Goal: Complete application form

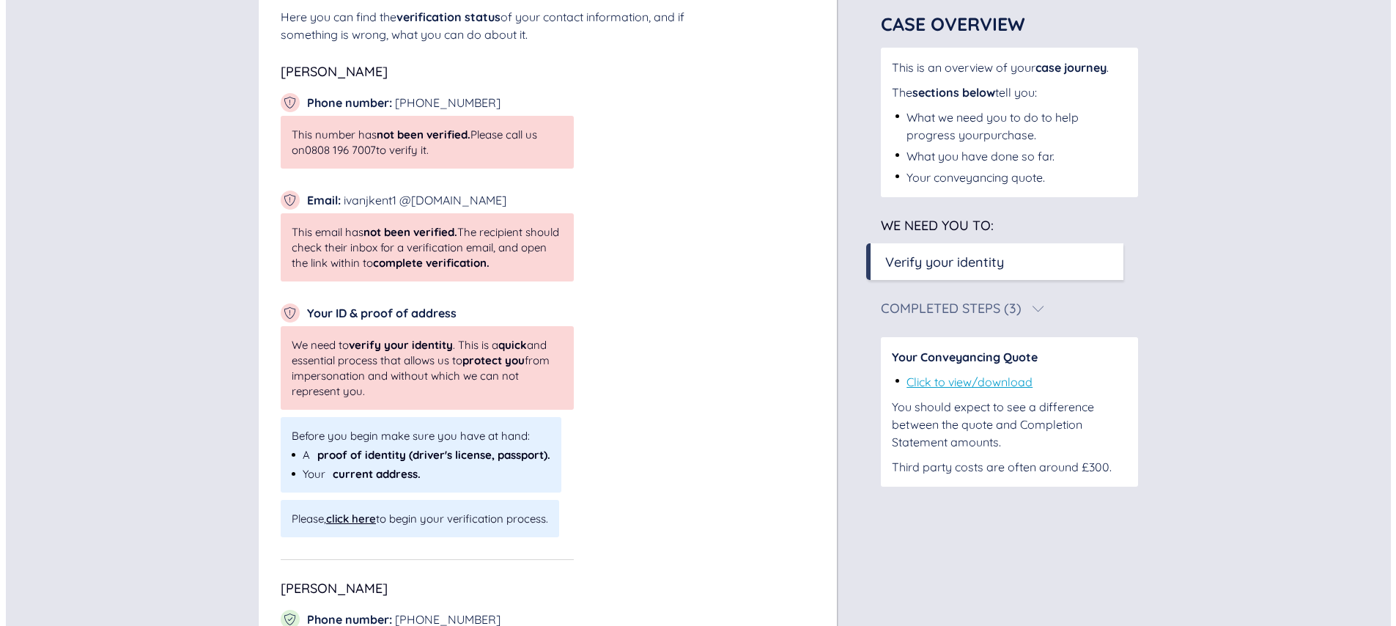
scroll to position [250, 0]
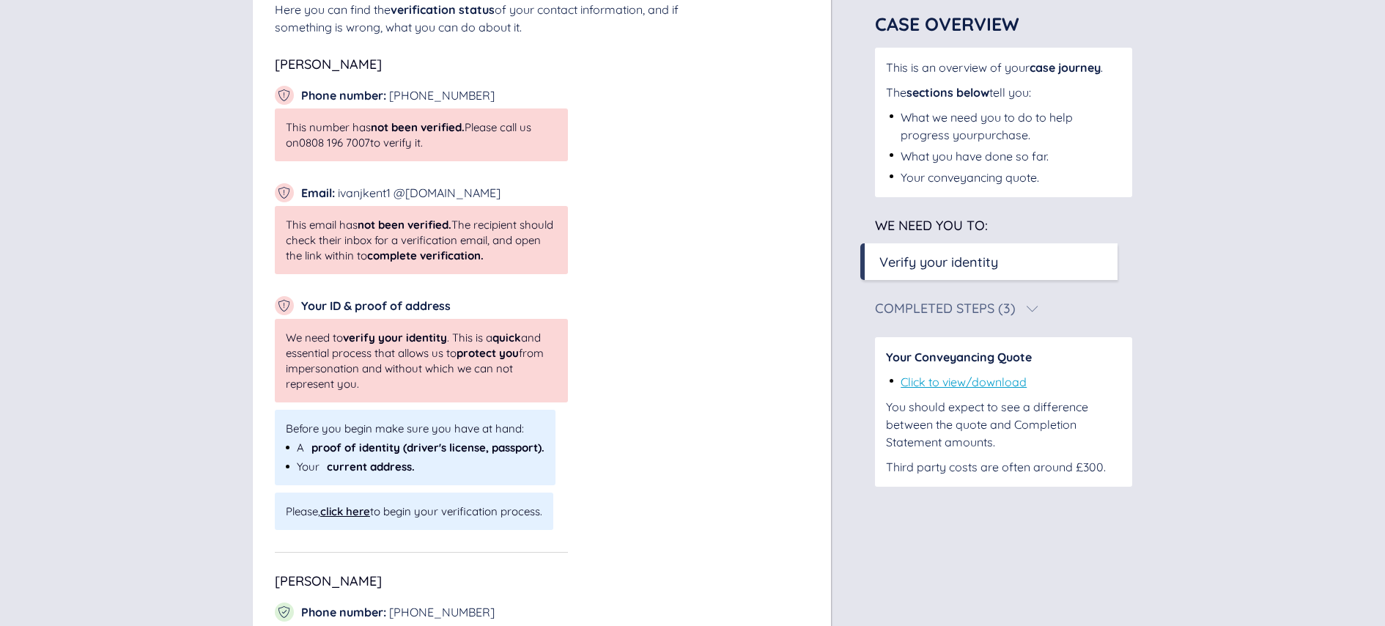
click at [347, 509] on div "click here" at bounding box center [345, 511] width 50 height 14
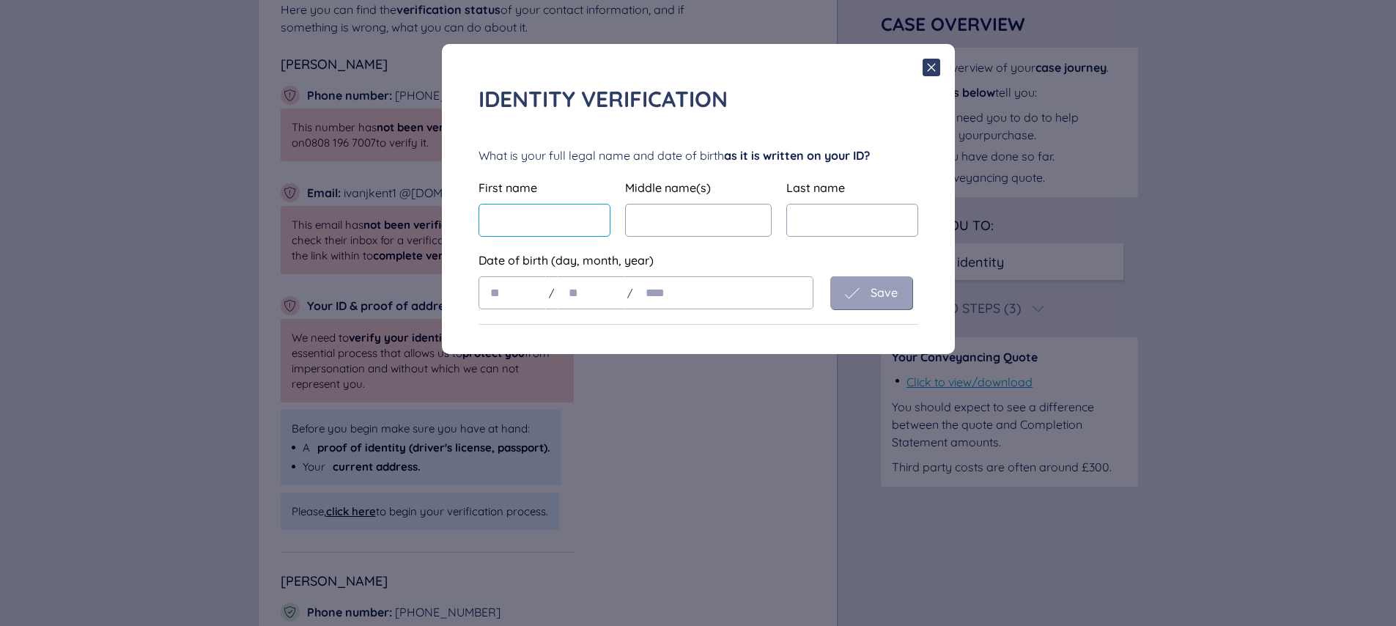
click at [489, 219] on input "text" at bounding box center [544, 220] width 132 height 33
type input "****"
type input "******"
type input "****"
click at [497, 293] on input "text" at bounding box center [511, 292] width 67 height 33
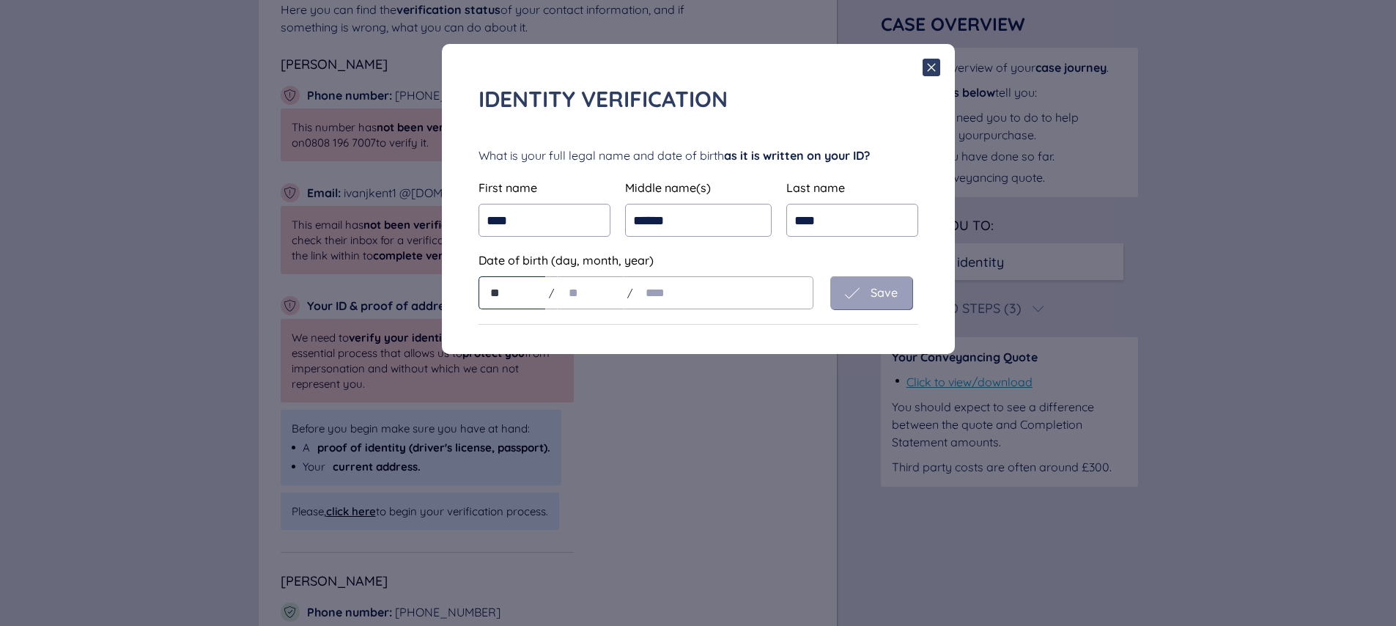
type input "**"
type input "****"
click at [874, 289] on span "Save" at bounding box center [883, 292] width 27 height 13
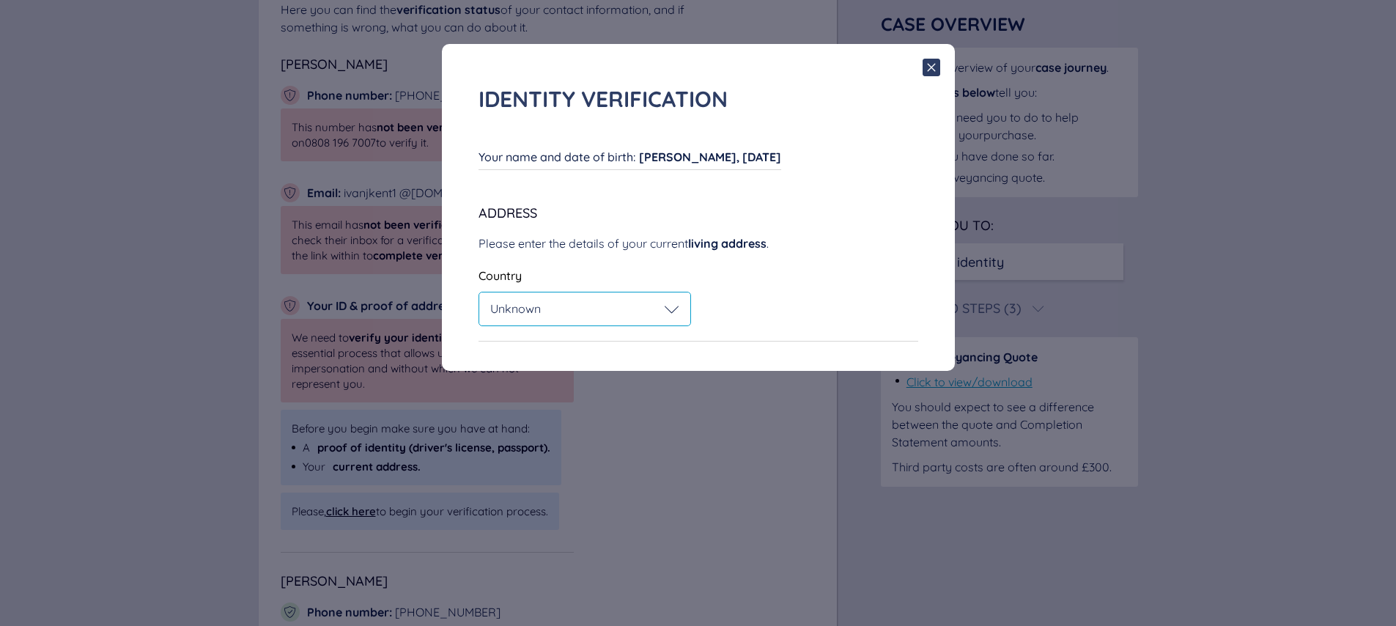
click at [673, 309] on icon at bounding box center [672, 309] width 15 height 15
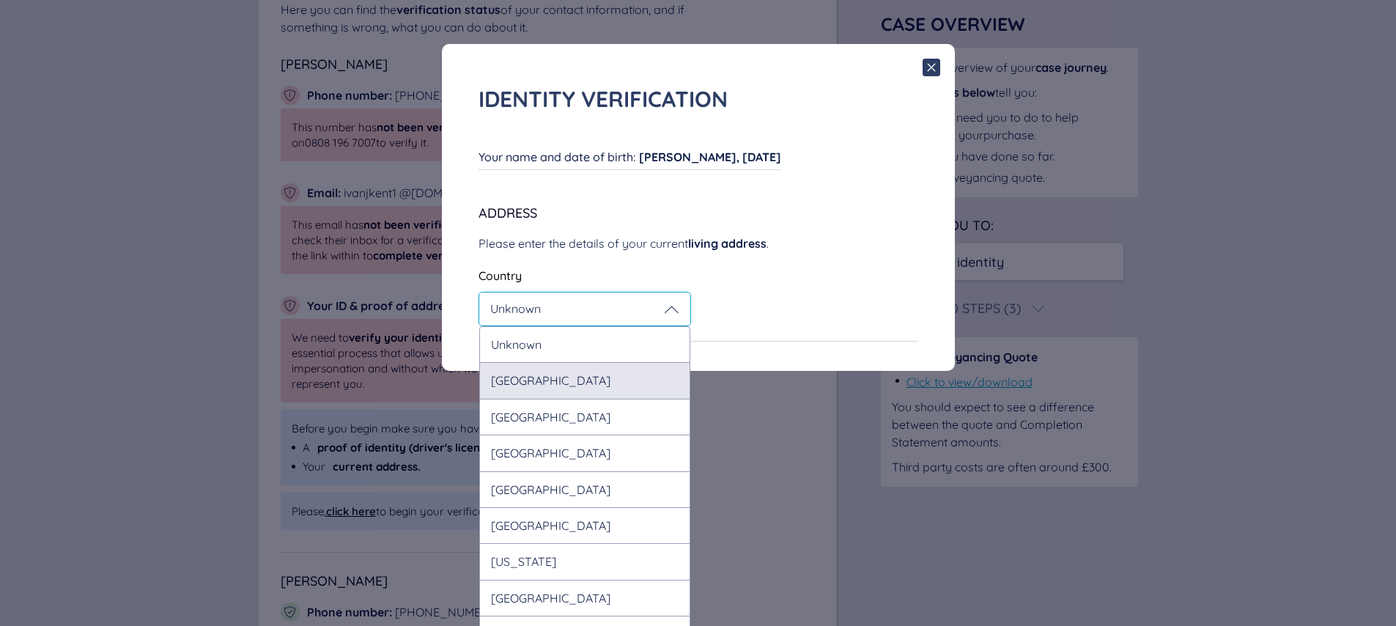
click at [619, 379] on div "United Kingdom" at bounding box center [584, 380] width 211 height 36
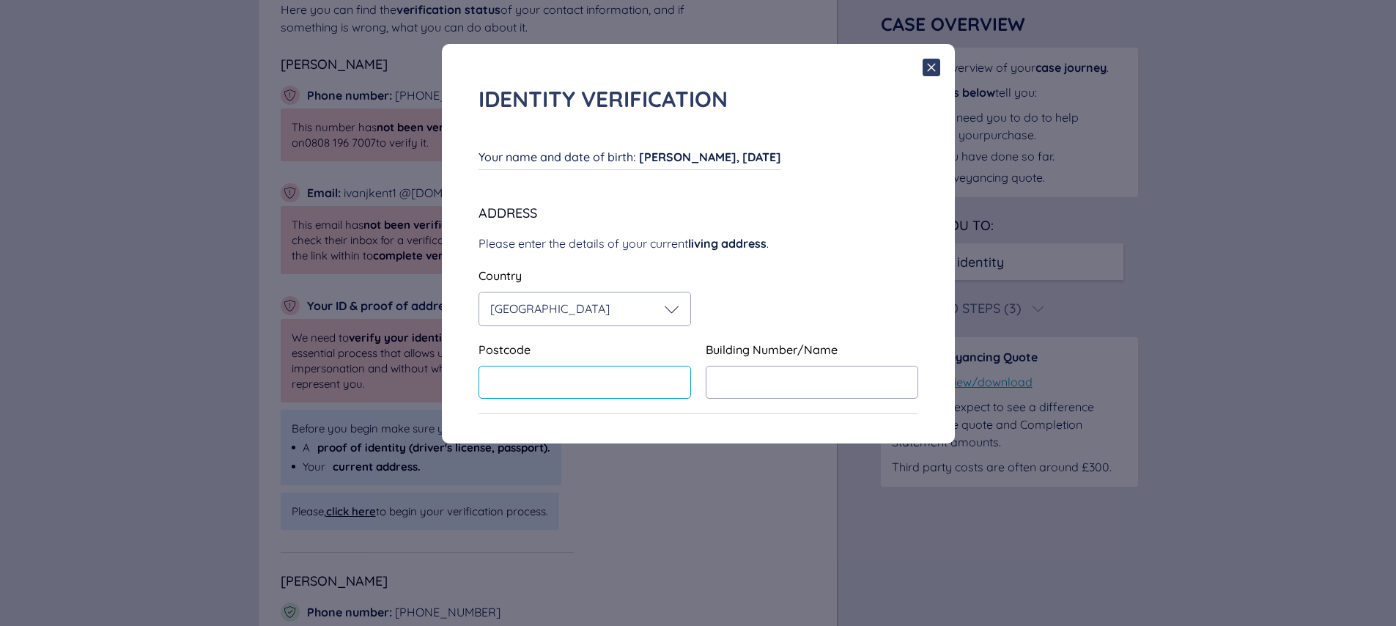
click at [622, 375] on input "text" at bounding box center [584, 382] width 212 height 33
type input "*******"
click at [817, 382] on input "text" at bounding box center [812, 382] width 212 height 33
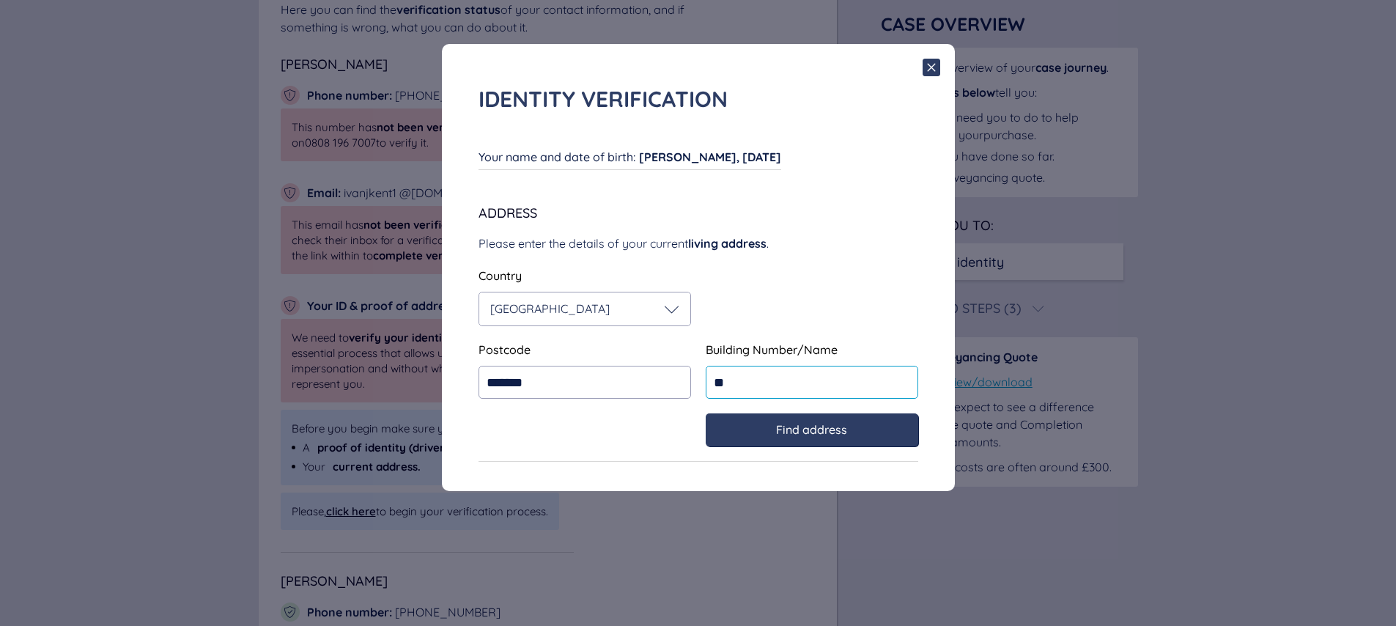
type input "**"
click at [805, 434] on span "Find address" at bounding box center [811, 429] width 71 height 13
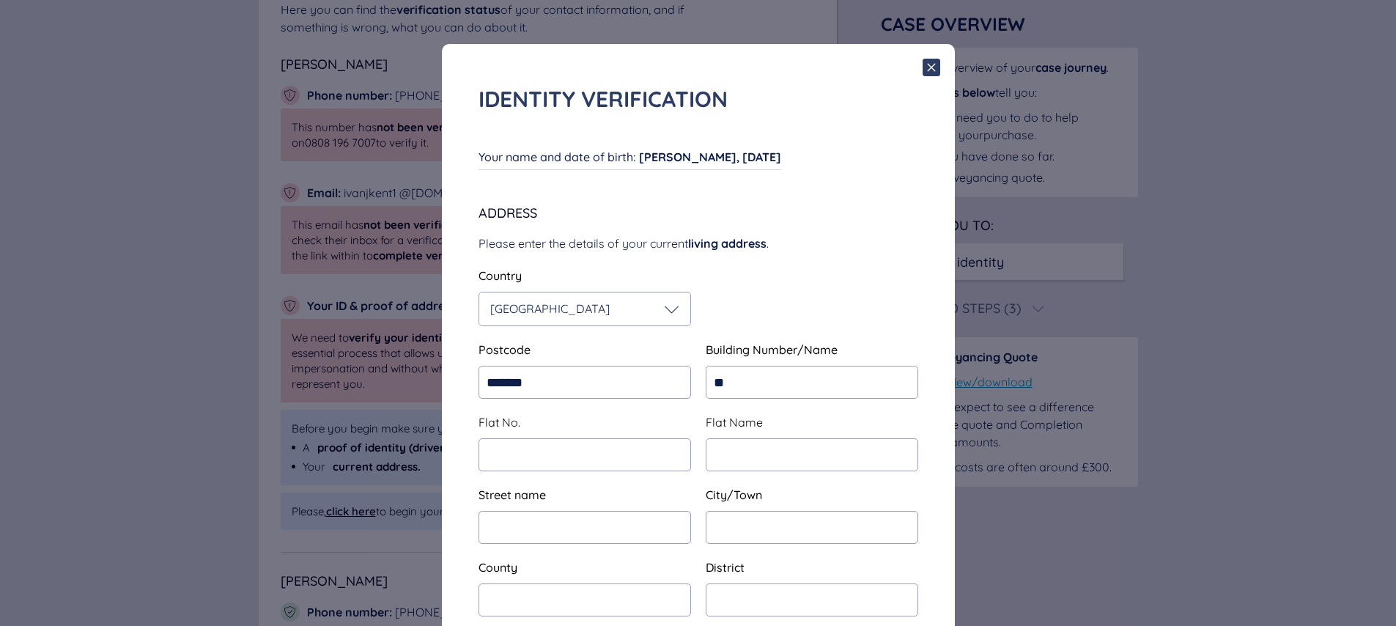
type input "**********"
type input "****"
type input "**********"
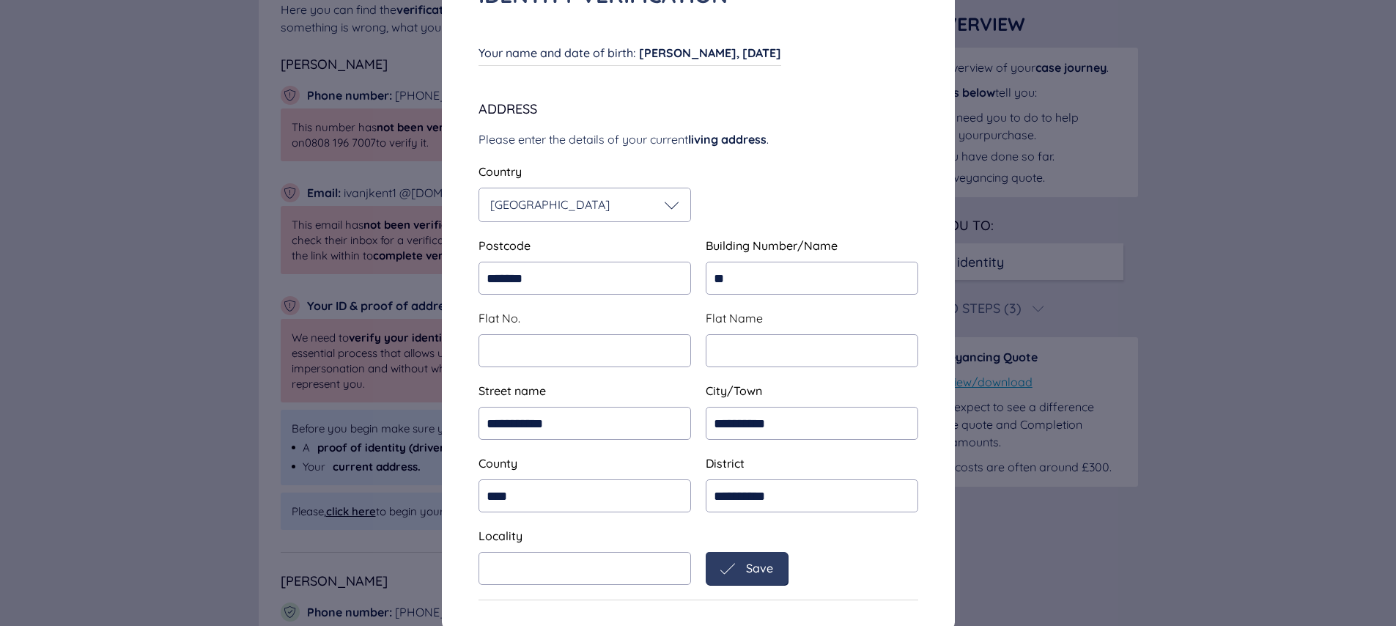
scroll to position [115, 0]
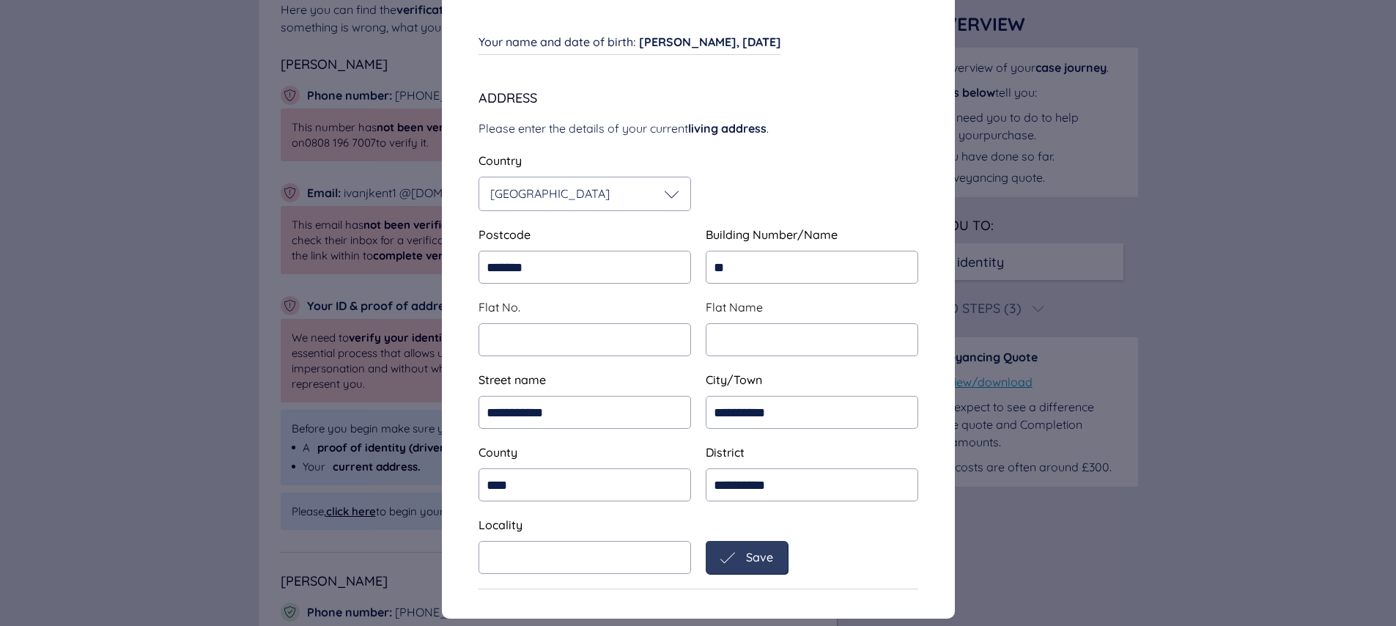
click at [739, 553] on div "Save" at bounding box center [746, 557] width 53 height 15
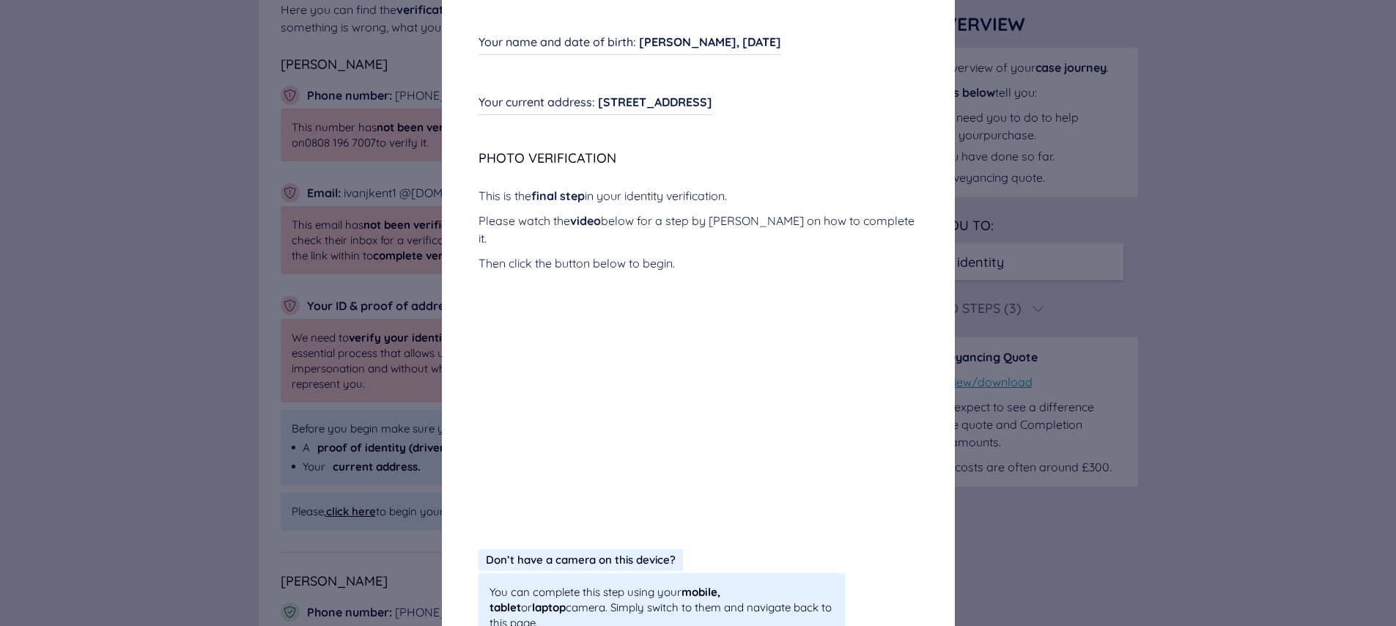
scroll to position [182, 0]
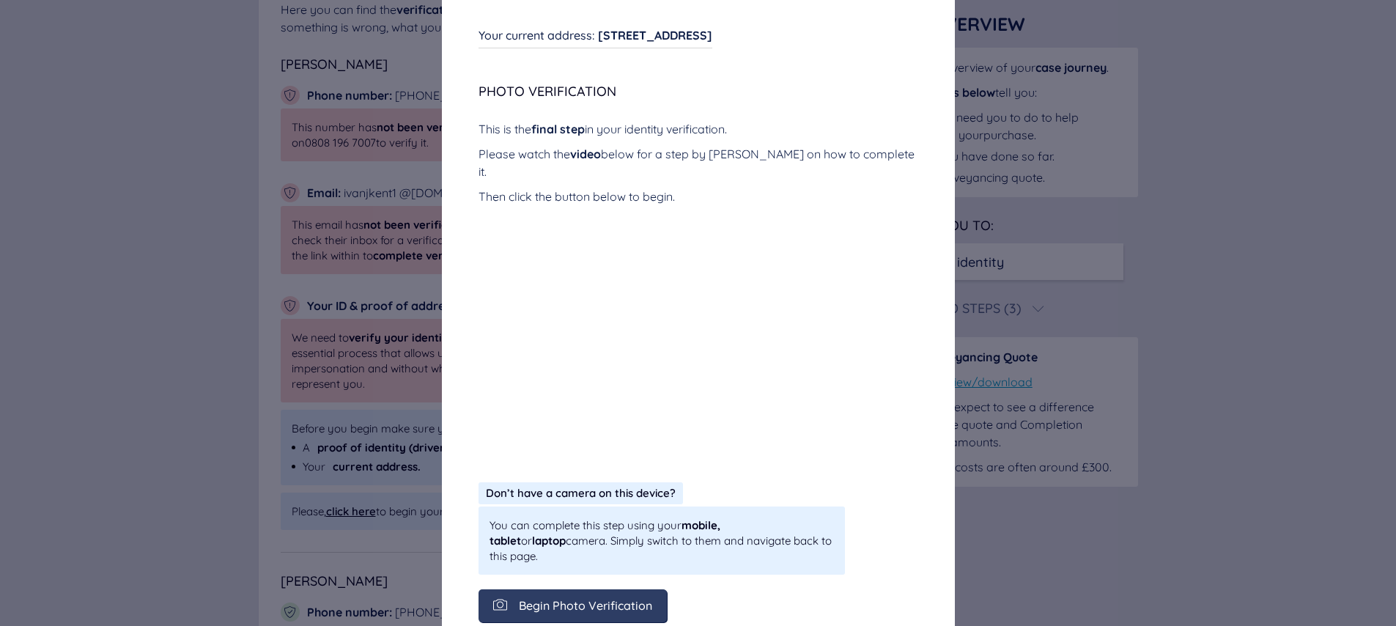
click at [595, 599] on span "Begin Photo Verification" at bounding box center [585, 605] width 133 height 13
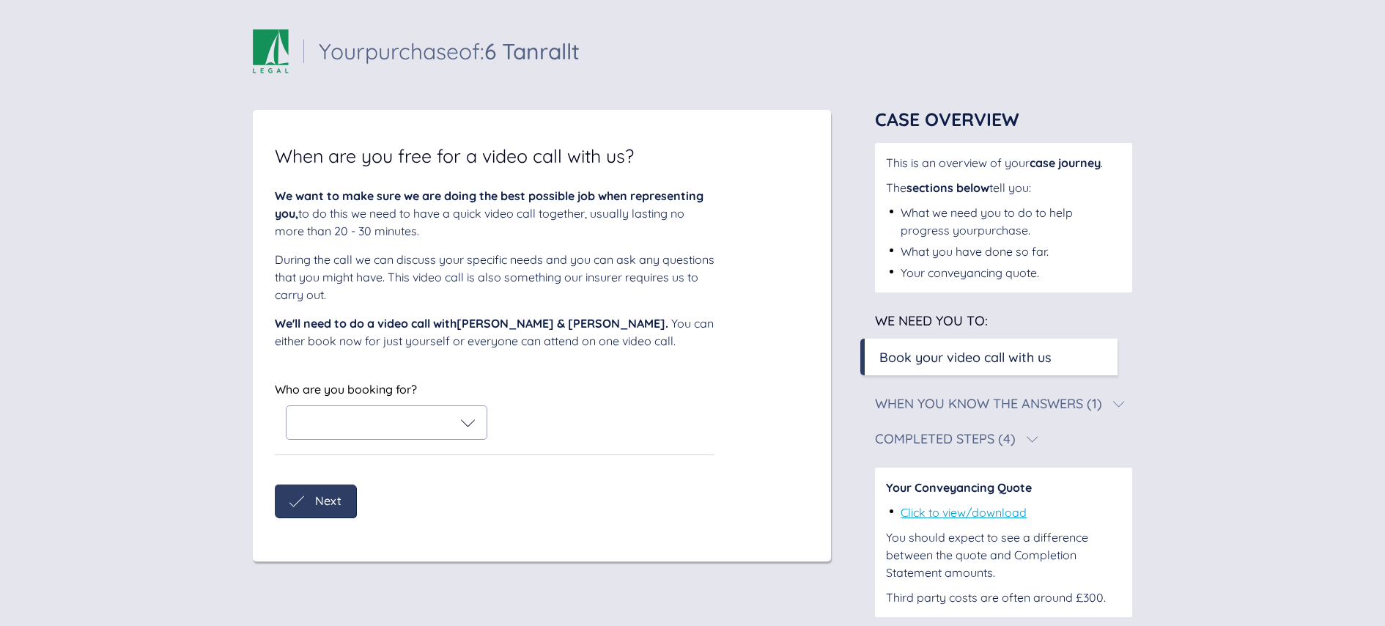
click at [476, 426] on div at bounding box center [386, 422] width 200 height 33
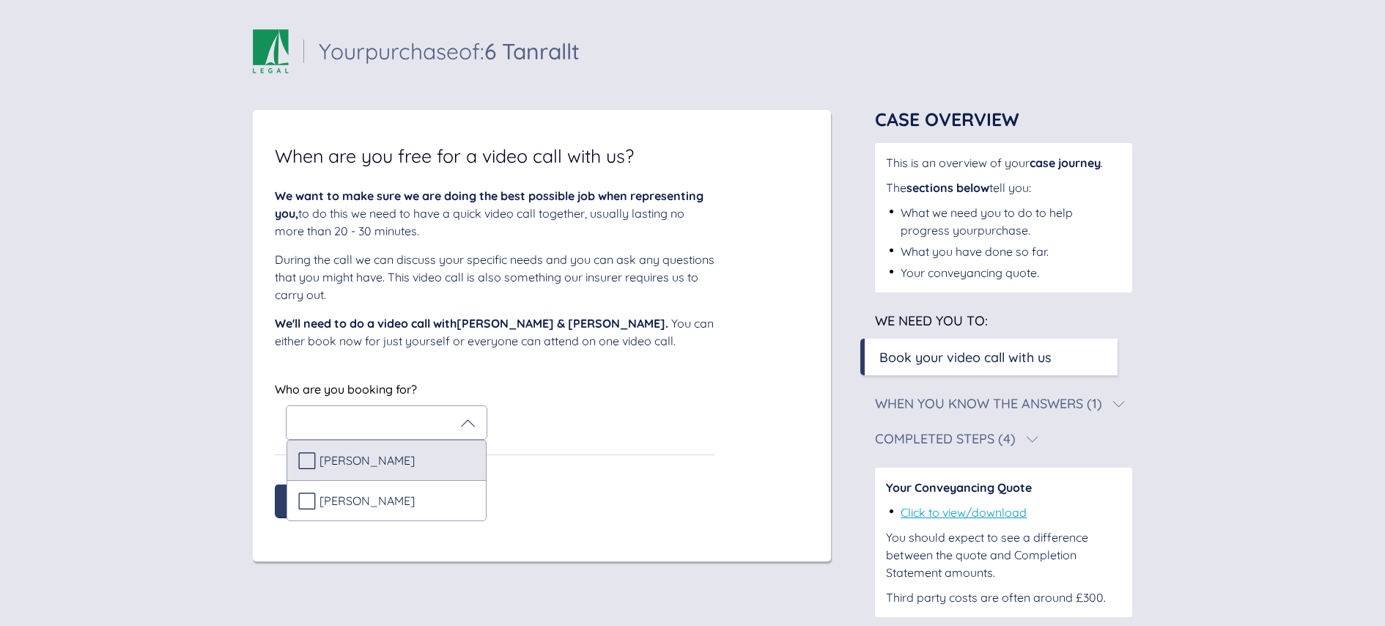
click at [419, 454] on div "[PERSON_NAME]" at bounding box center [386, 460] width 177 height 18
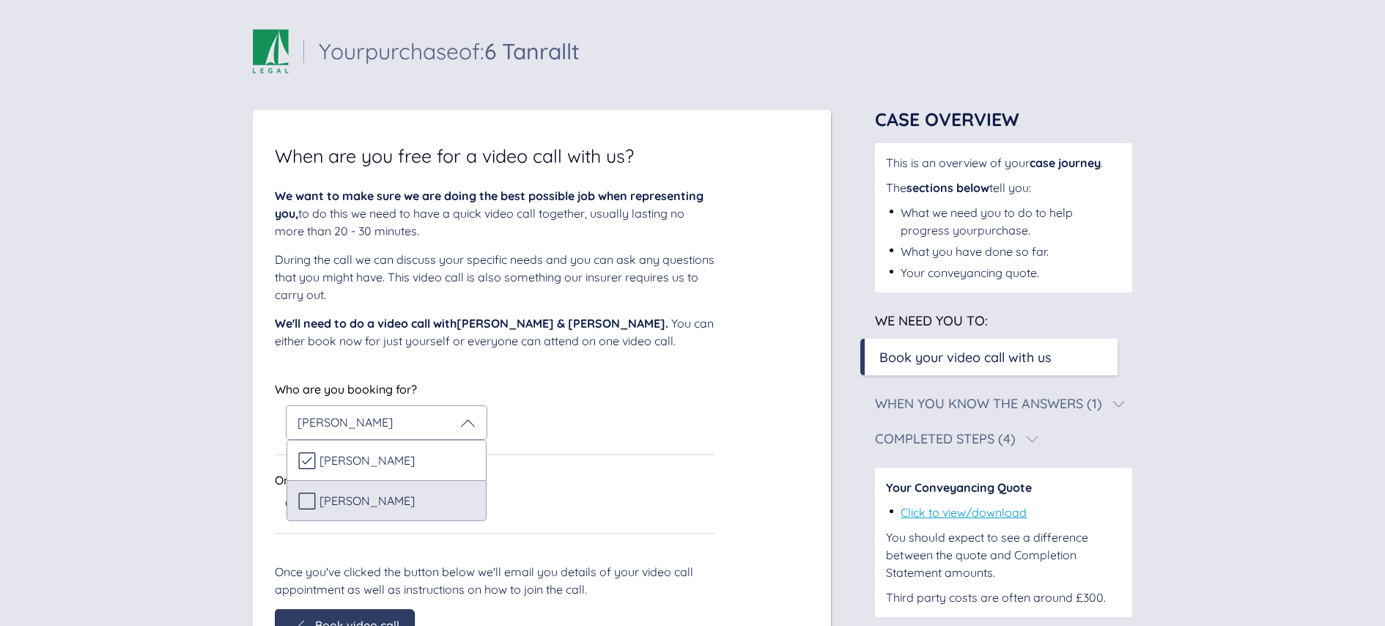
click at [408, 503] on div "[PERSON_NAME]" at bounding box center [386, 501] width 177 height 18
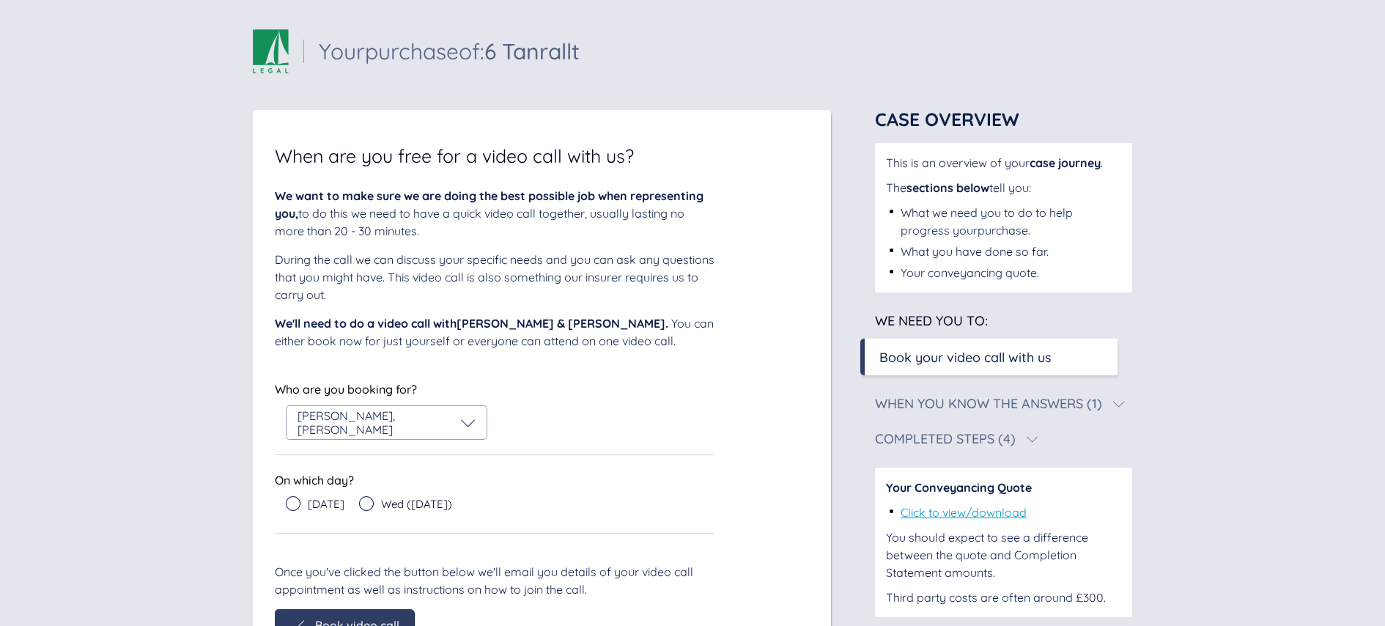
click at [730, 435] on div "We want to make sure we are doing the best possible job when representing you, …" at bounding box center [542, 414] width 534 height 455
click at [297, 503] on icon at bounding box center [293, 503] width 15 height 15
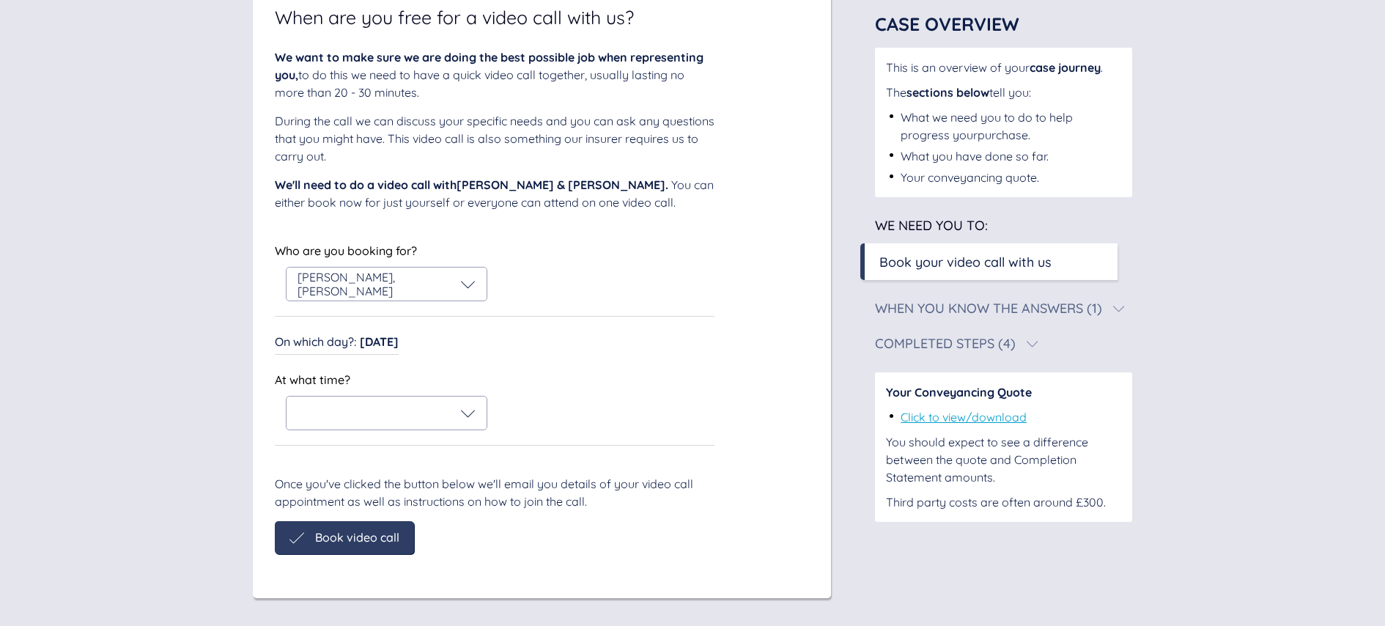
scroll to position [140, 0]
click at [472, 410] on icon at bounding box center [468, 411] width 14 height 7
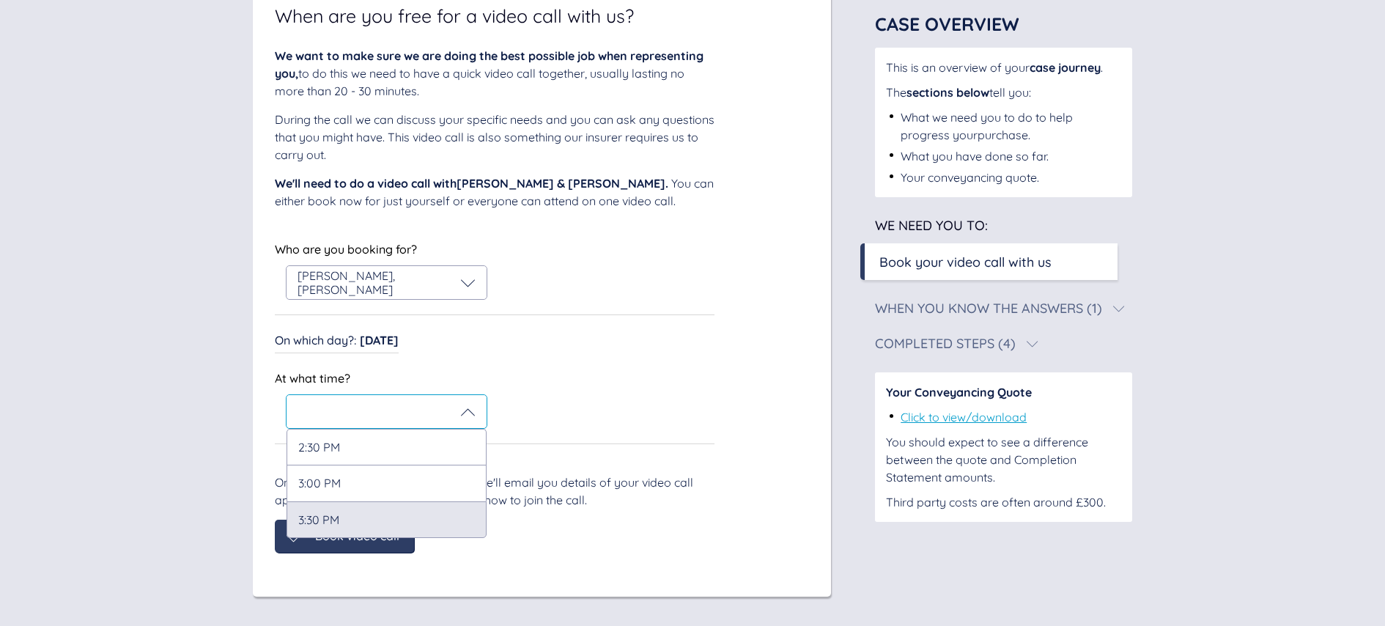
click at [409, 518] on div "3:30 PM" at bounding box center [386, 519] width 200 height 37
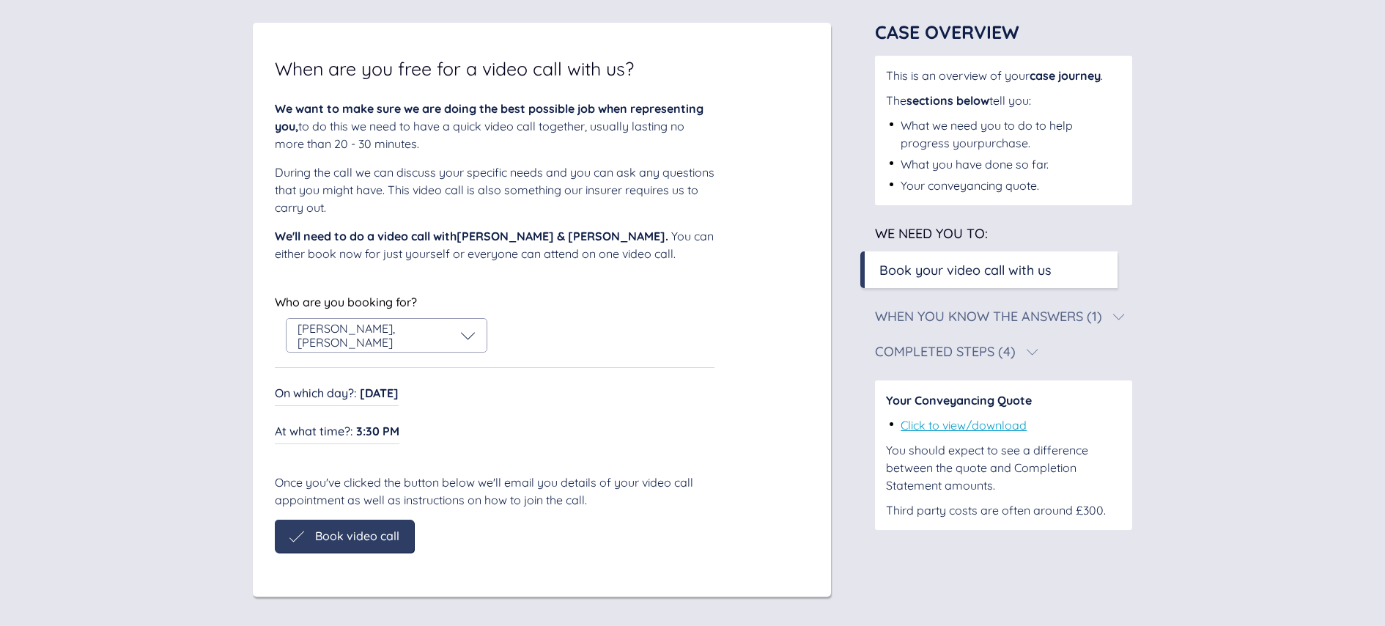
scroll to position [87, 0]
click at [385, 533] on span "Book video call" at bounding box center [357, 535] width 84 height 13
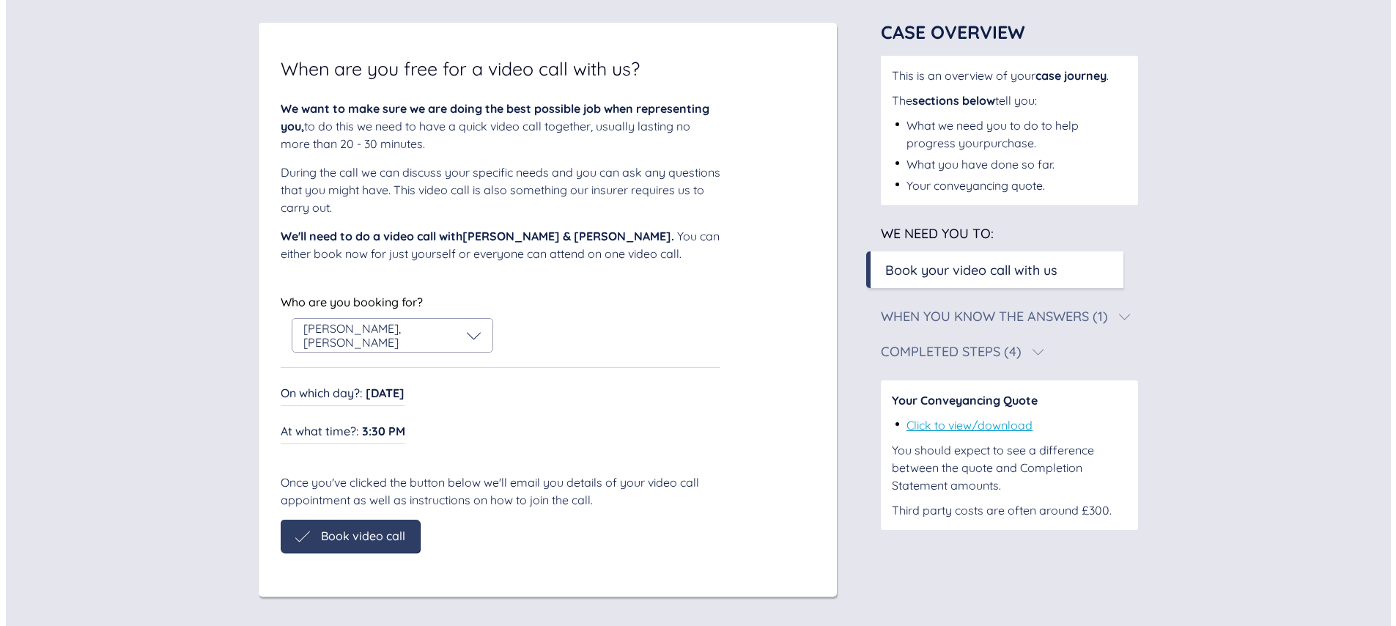
scroll to position [41, 0]
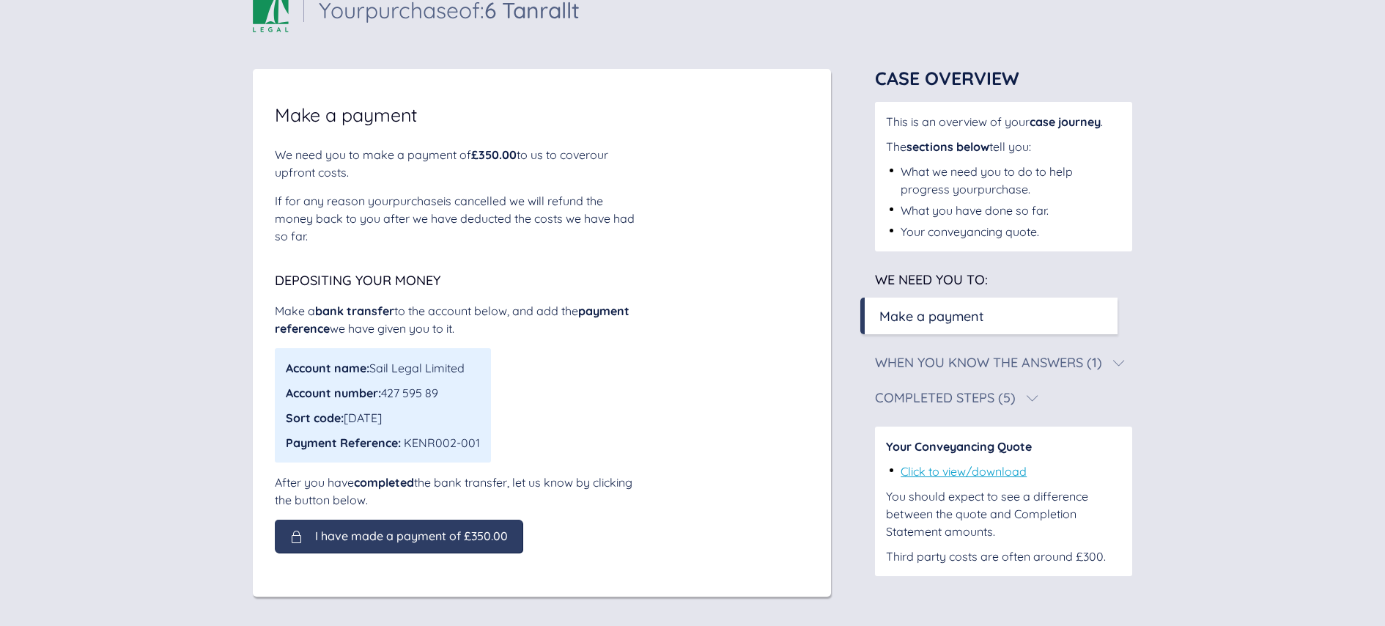
click at [432, 535] on span "I have made a payment of £350.00" at bounding box center [411, 535] width 193 height 13
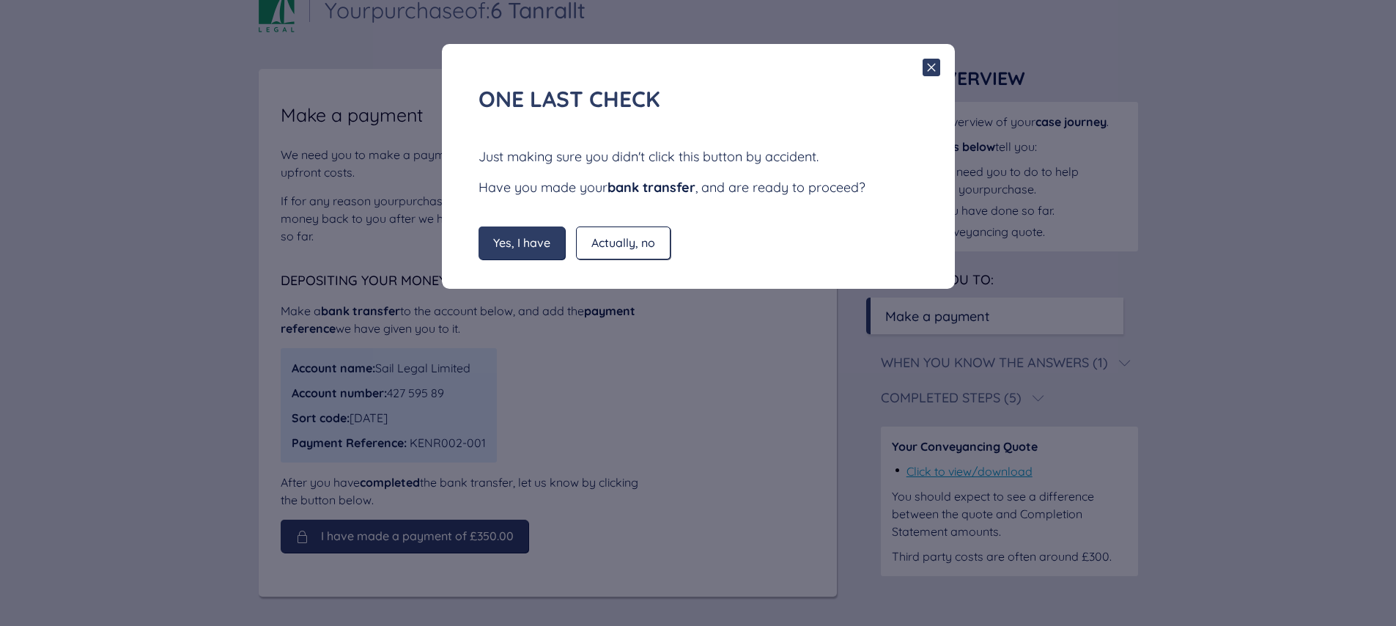
click at [531, 240] on span "Yes, I have" at bounding box center [521, 242] width 57 height 13
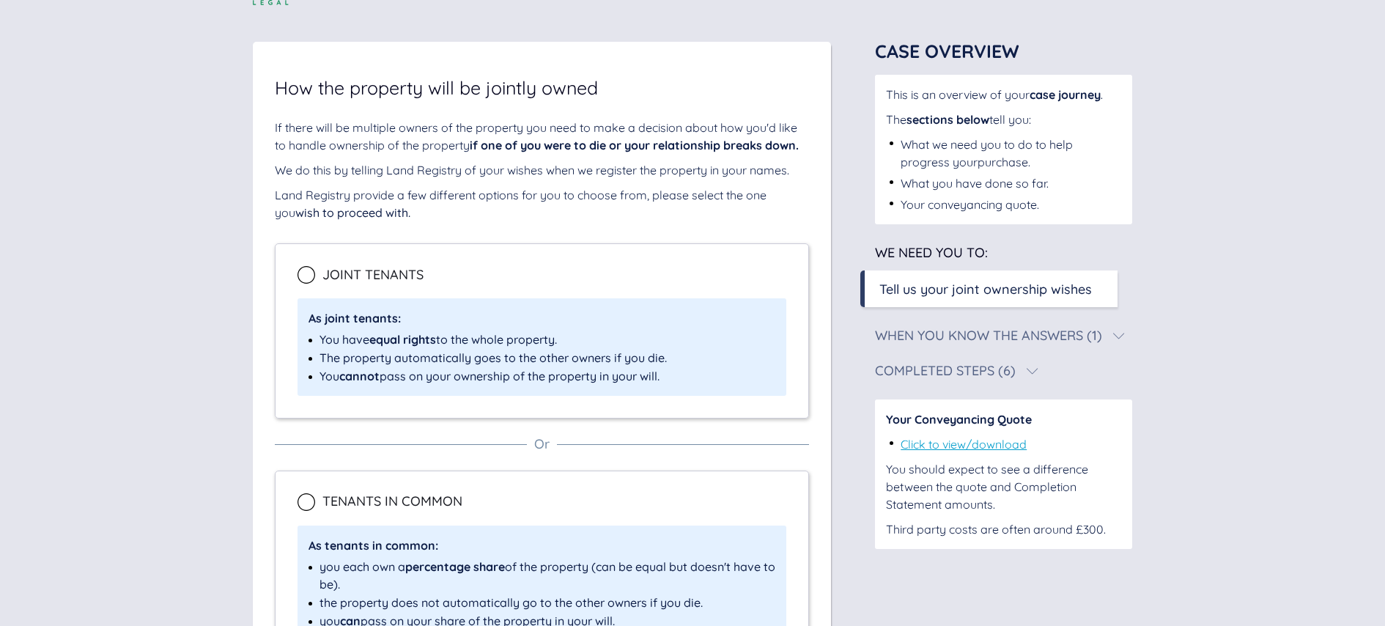
scroll to position [21, 0]
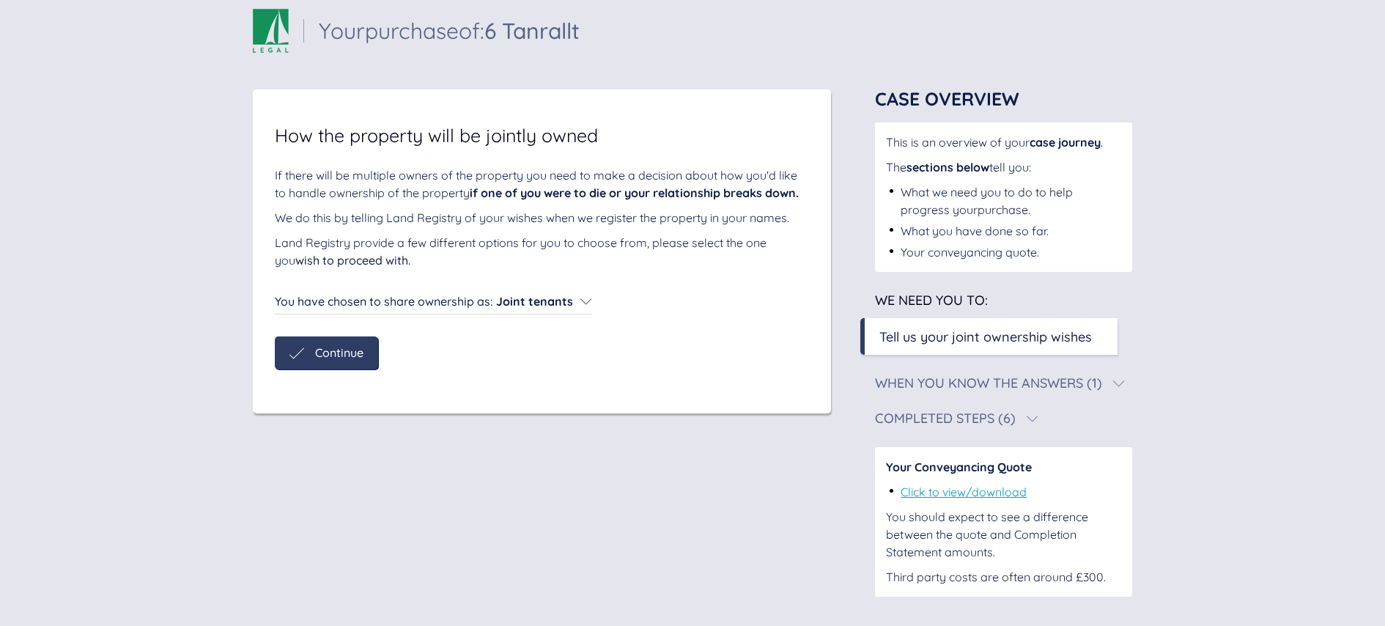
click at [347, 346] on span "Continue" at bounding box center [339, 352] width 48 height 13
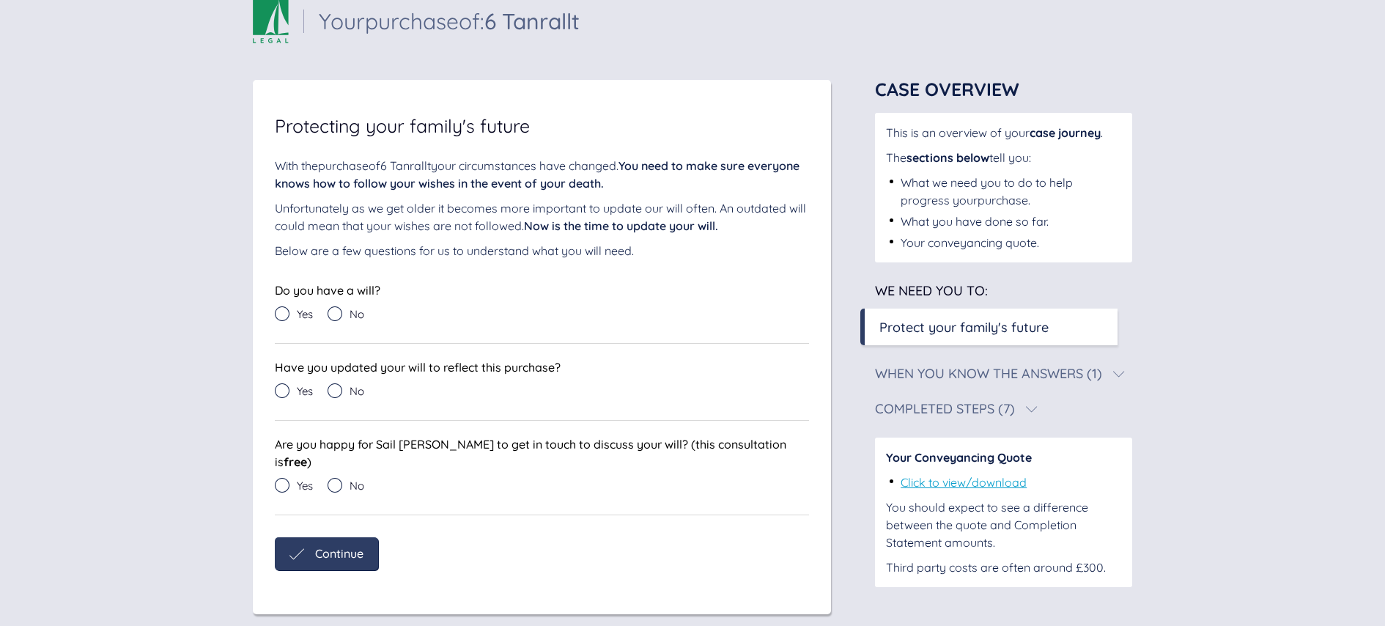
click at [338, 318] on icon at bounding box center [335, 313] width 15 height 15
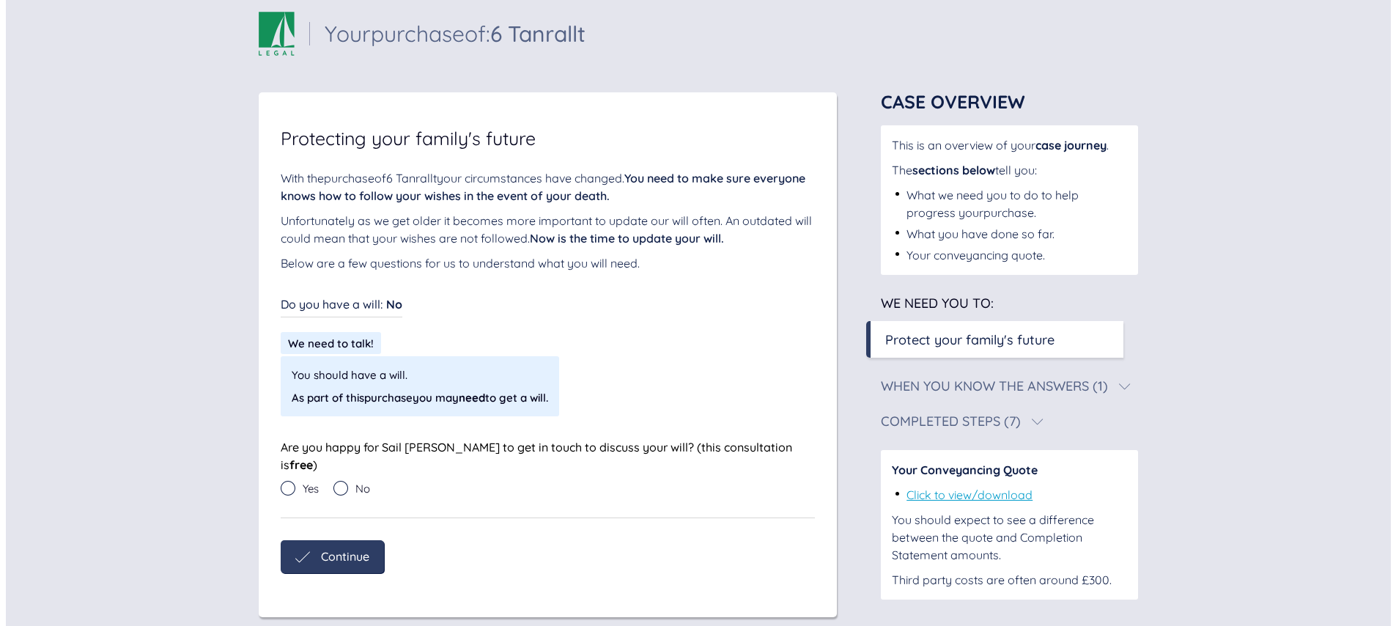
scroll to position [15, 0]
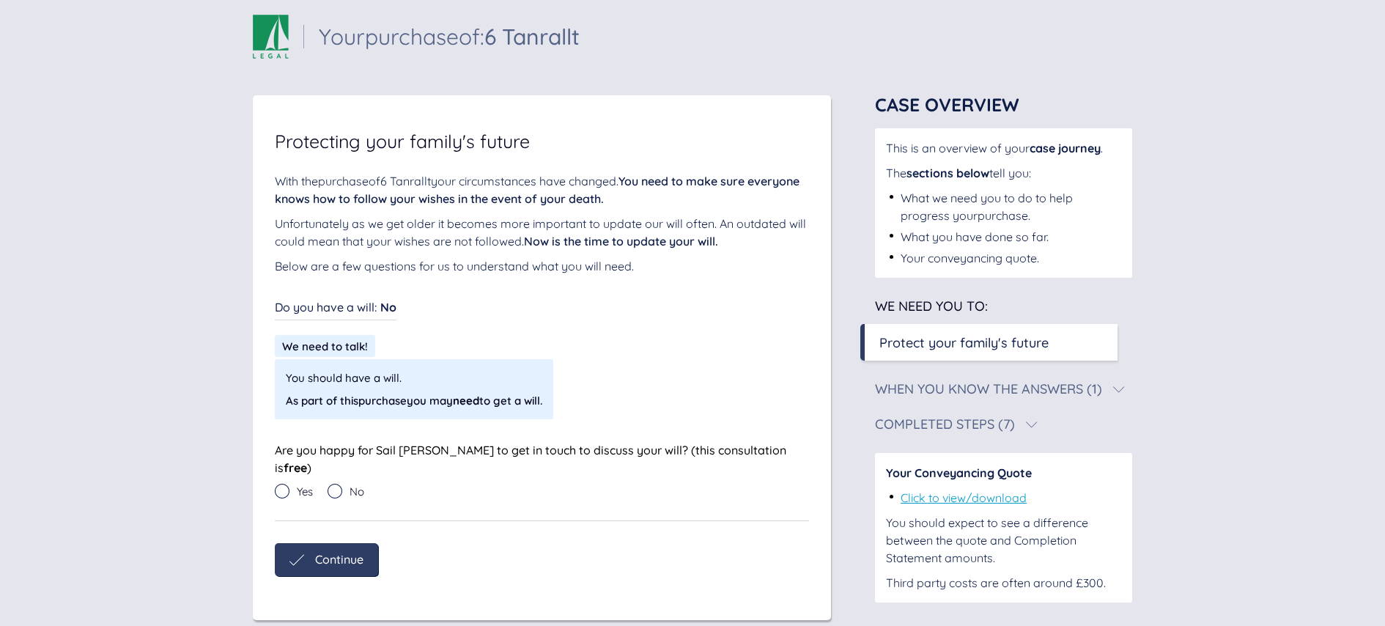
click at [339, 484] on icon at bounding box center [335, 491] width 15 height 15
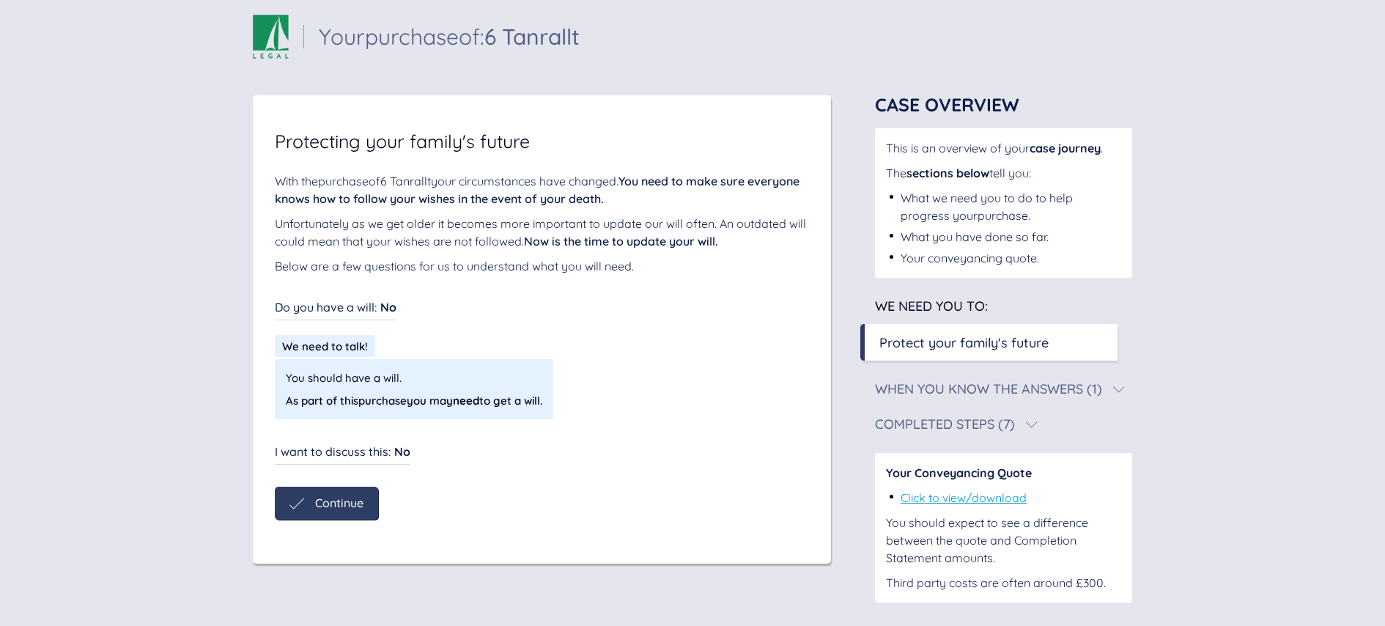
click at [348, 499] on span "Continue" at bounding box center [339, 502] width 48 height 13
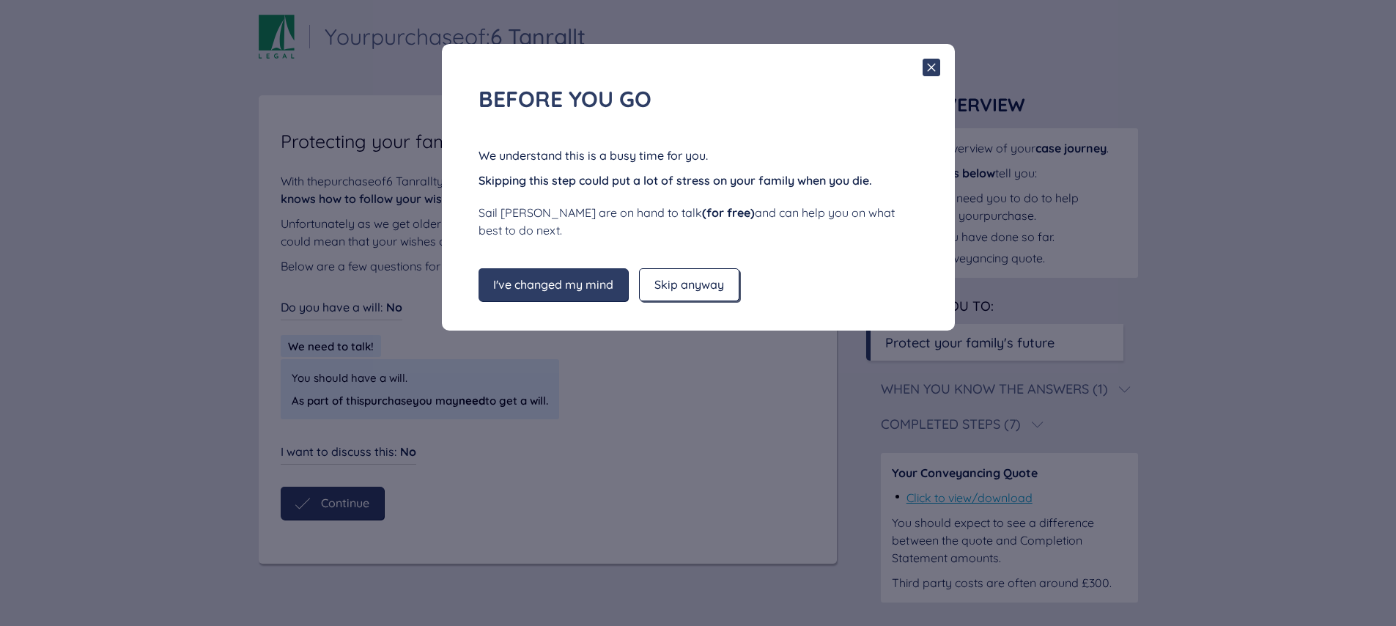
click at [681, 288] on span "Skip anyway" at bounding box center [689, 284] width 70 height 13
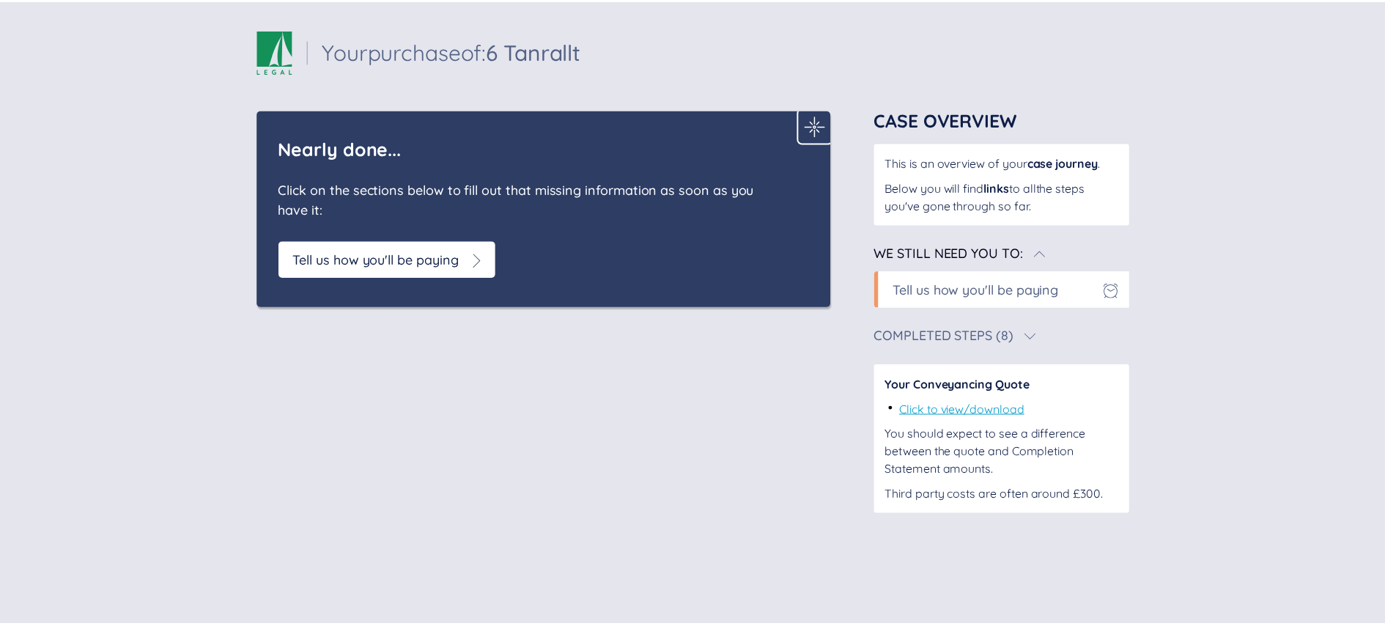
scroll to position [0, 0]
click at [434, 259] on div "Tell us how you'll be paying" at bounding box center [378, 260] width 167 height 20
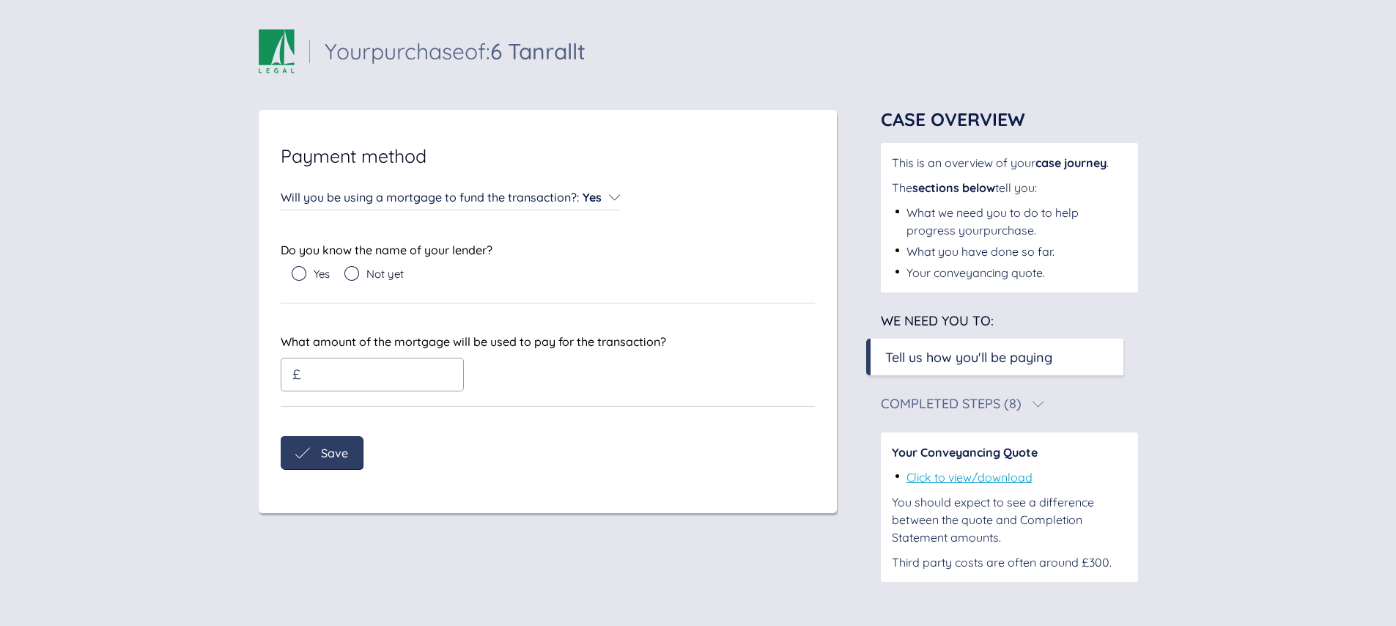
click at [303, 273] on icon at bounding box center [299, 273] width 15 height 15
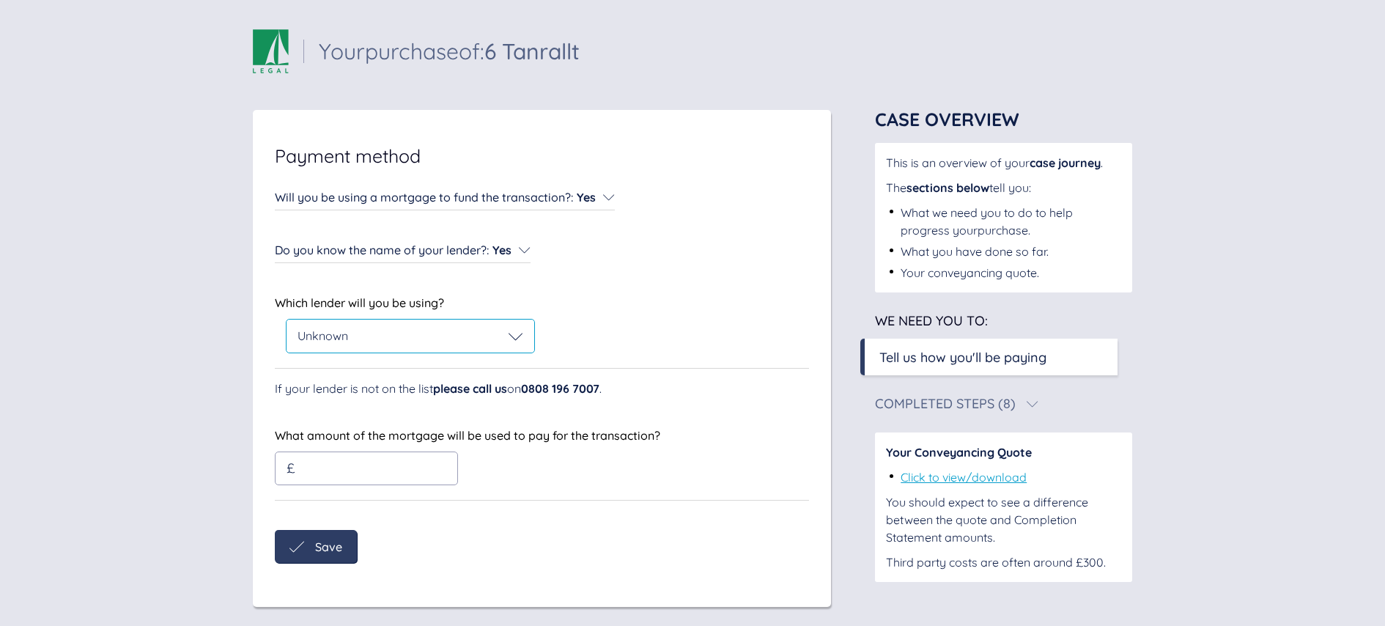
click at [511, 338] on icon at bounding box center [516, 336] width 15 height 15
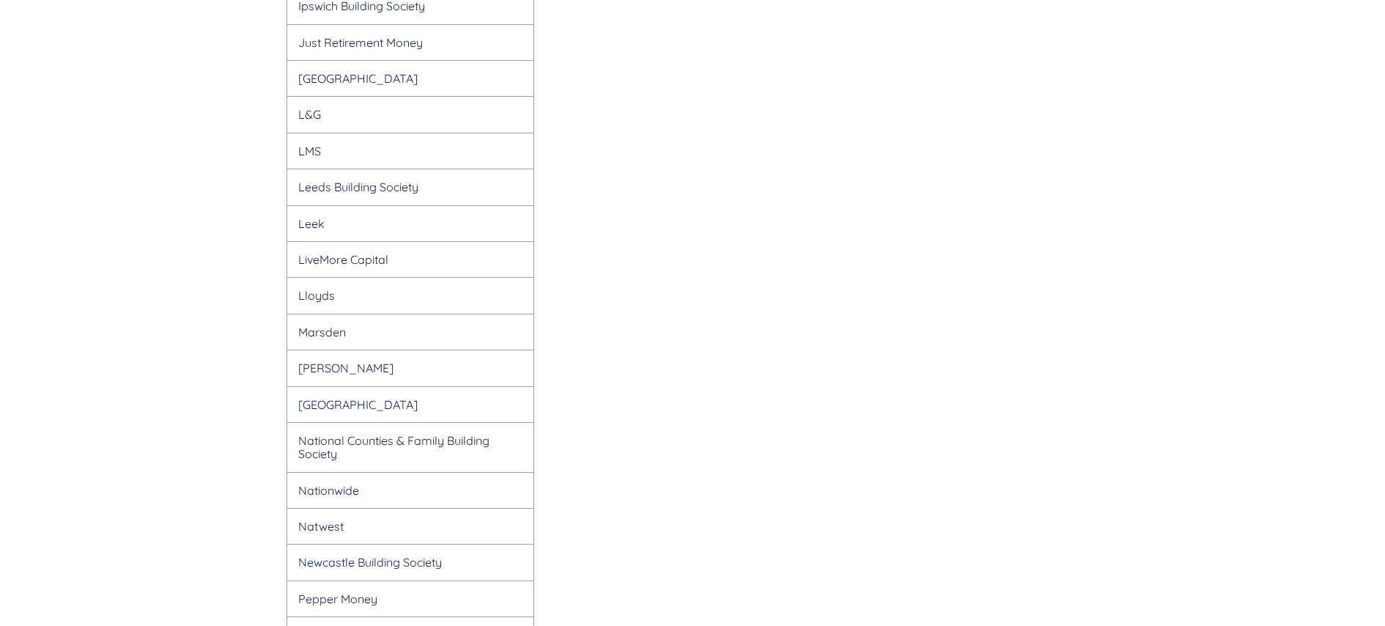
scroll to position [1169, 0]
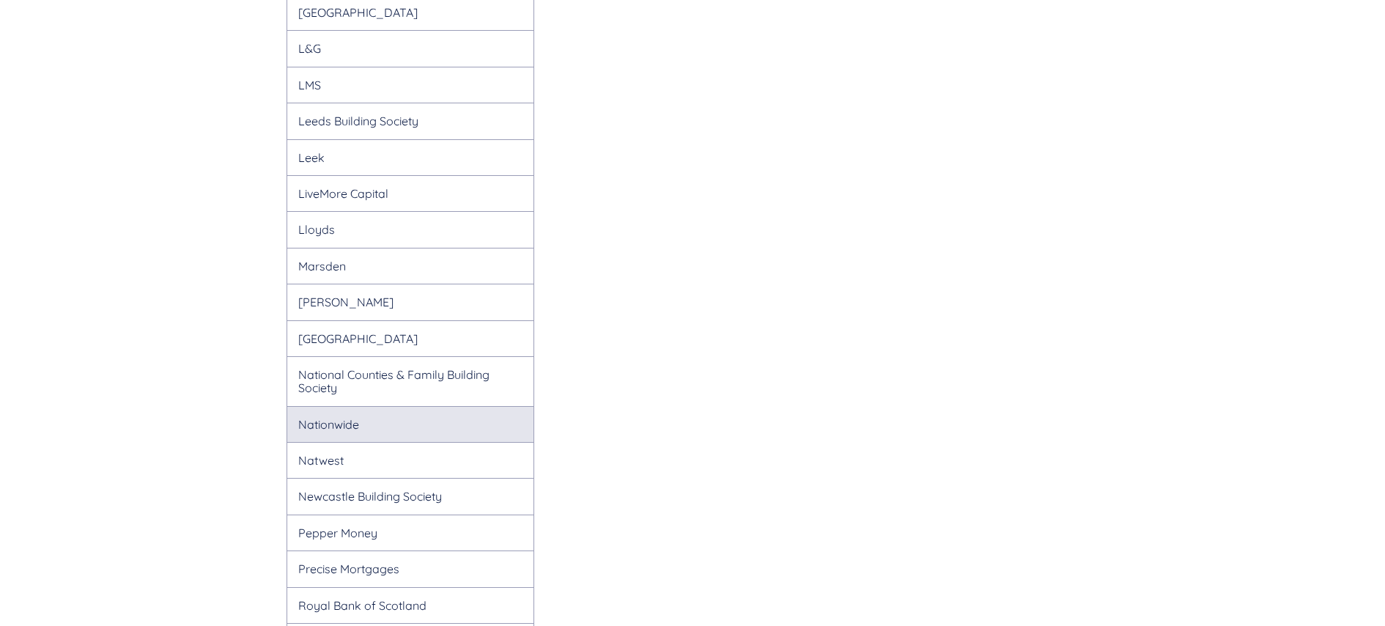
click at [481, 419] on div "Nationwide" at bounding box center [410, 424] width 248 height 36
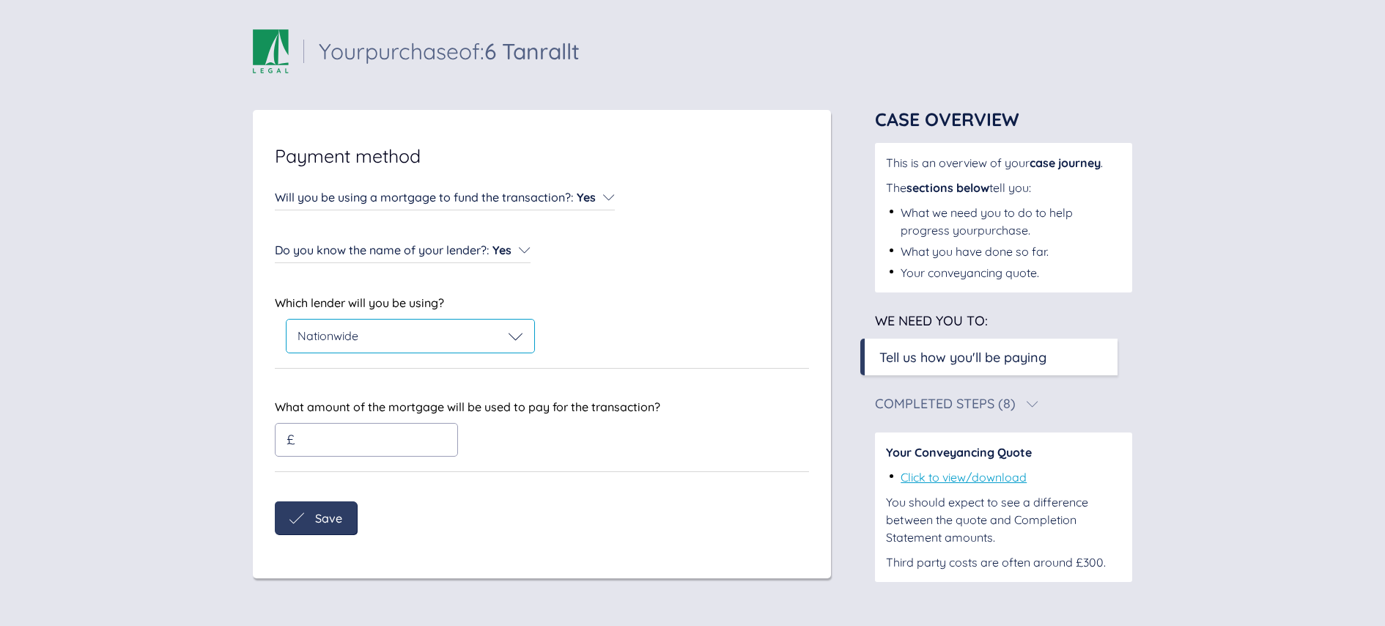
scroll to position [0, 0]
click at [430, 434] on div "Will you be using a mortgage to fund the transaction? : Yes Will you be using a…" at bounding box center [548, 360] width 534 height 347
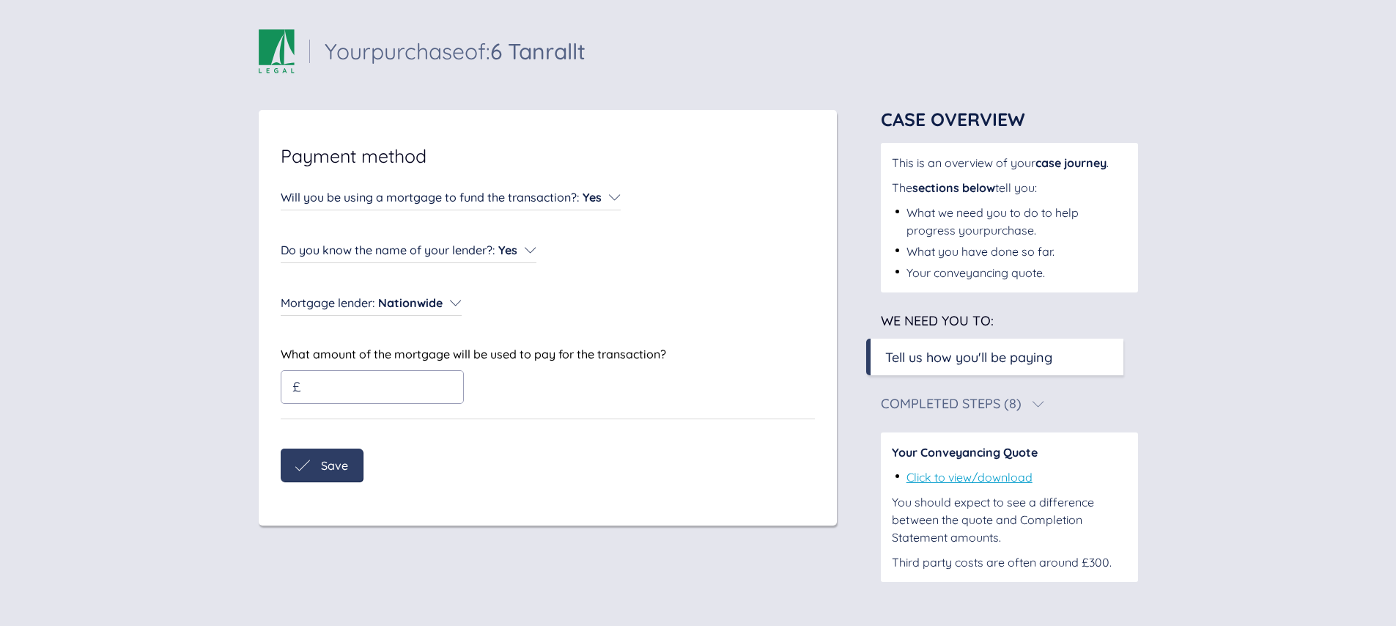
click at [398, 396] on div "£" at bounding box center [372, 387] width 182 height 32
type input "*****"
click at [393, 462] on span "Finished? Submit payment details" at bounding box center [414, 465] width 186 height 13
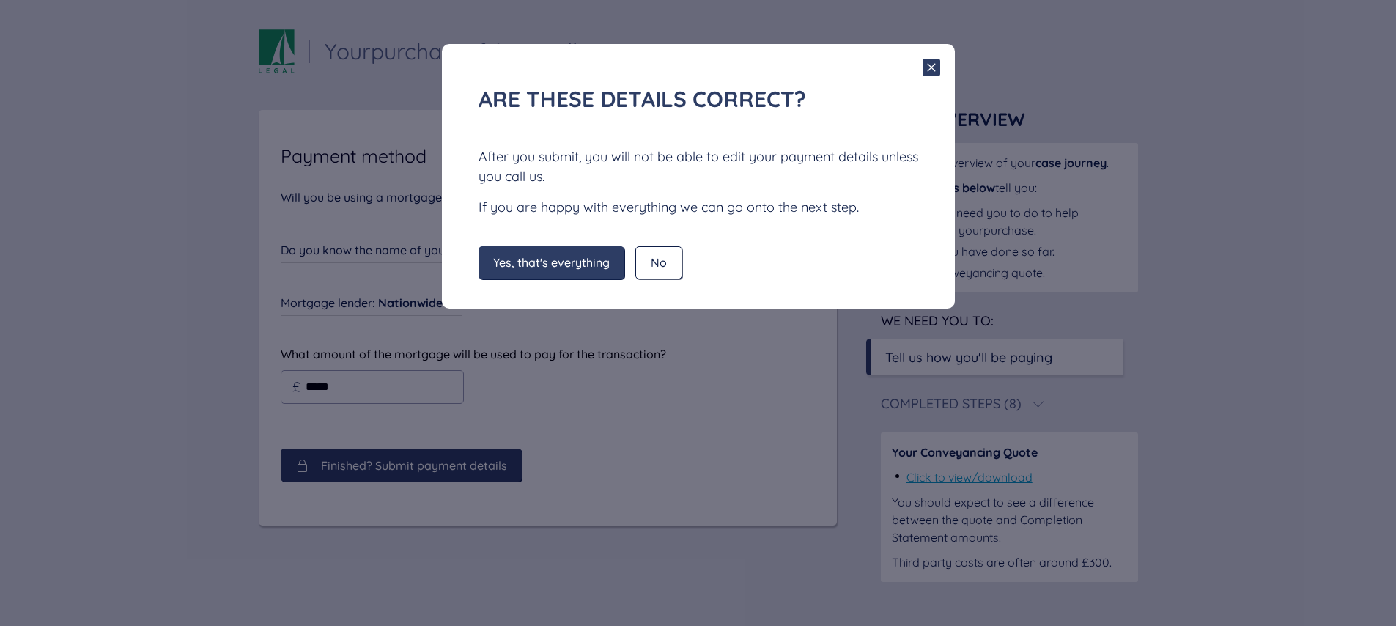
click at [566, 265] on span "Yes, that's everything" at bounding box center [551, 262] width 117 height 13
